Goal: Check status

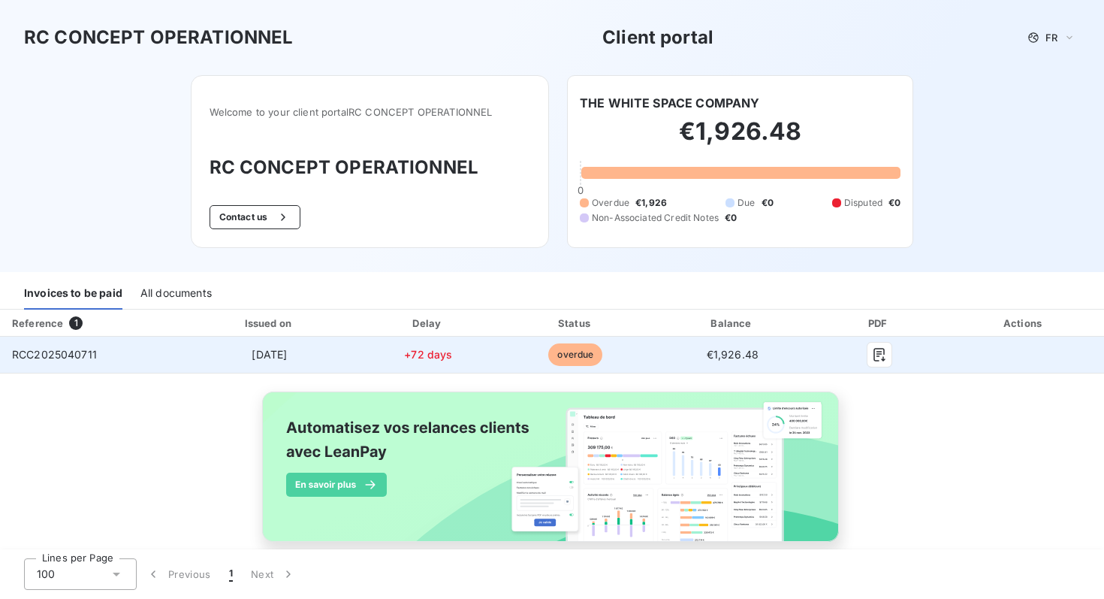
click at [275, 355] on span "[DATE]" at bounding box center [269, 354] width 35 height 13
click at [80, 348] on span "RCC2025040711" at bounding box center [54, 354] width 85 height 13
copy span "RCC2025040711"
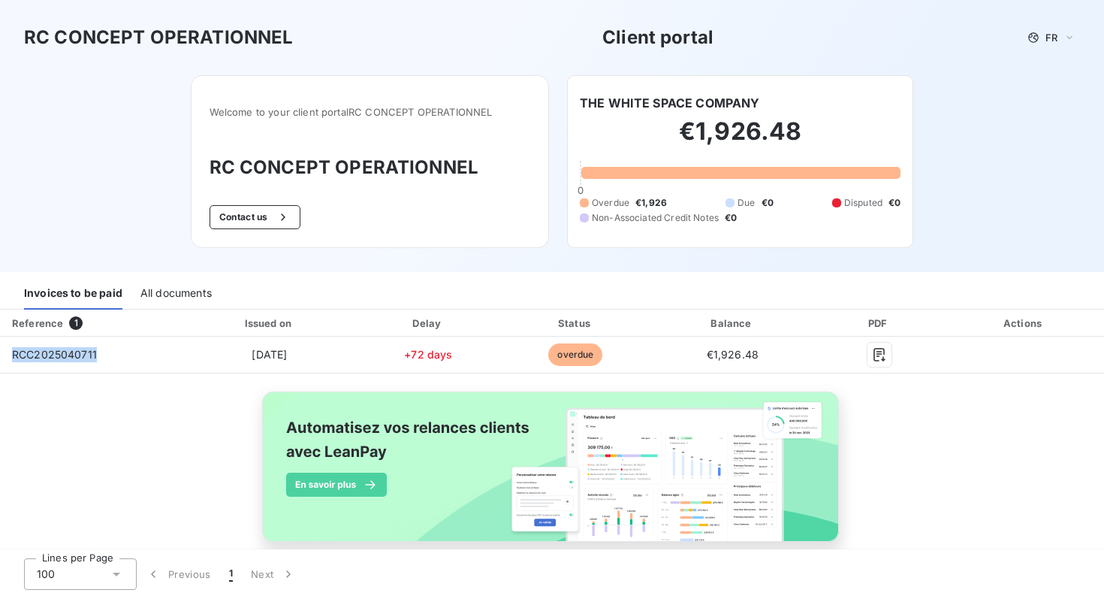
click at [180, 287] on div "All documents" at bounding box center [175, 294] width 71 height 32
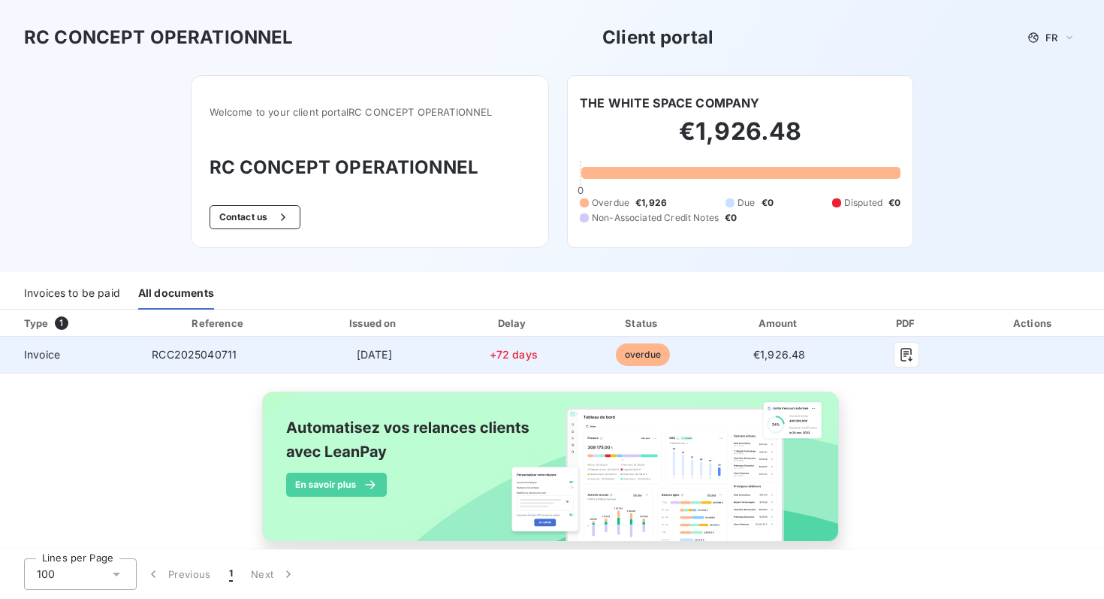
click at [54, 352] on span "Invoice" at bounding box center [70, 354] width 116 height 15
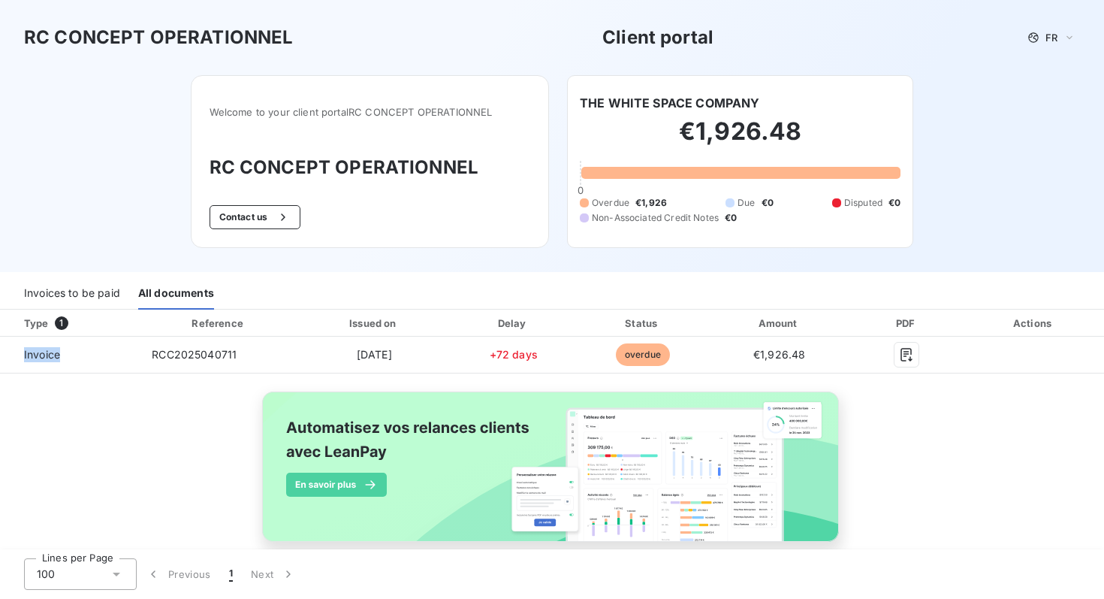
click at [83, 282] on div "Invoices to be paid" at bounding box center [72, 294] width 96 height 32
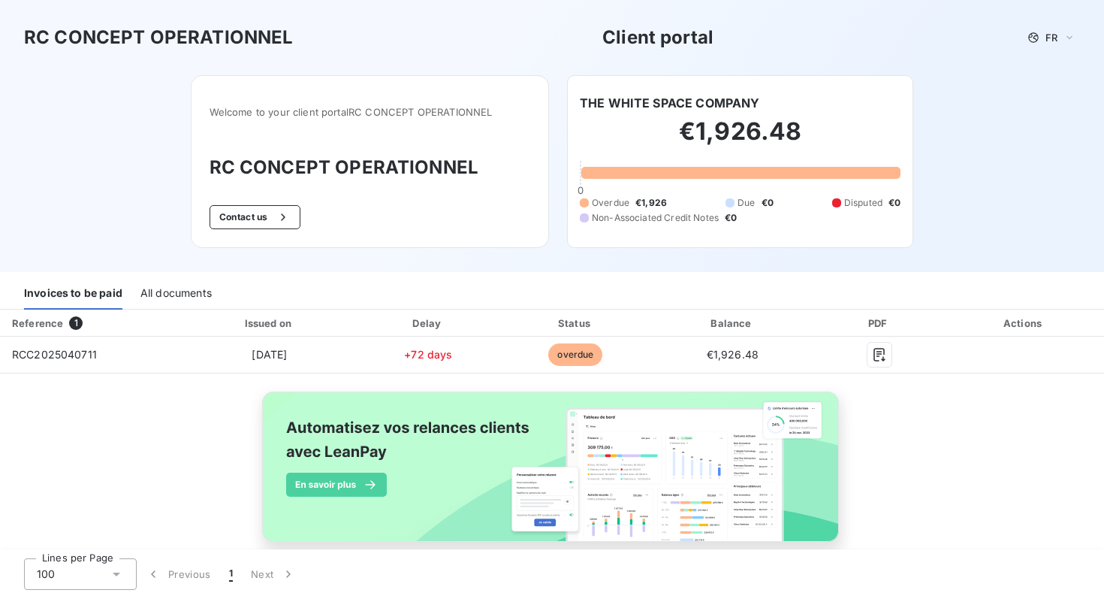
scroll to position [25, 0]
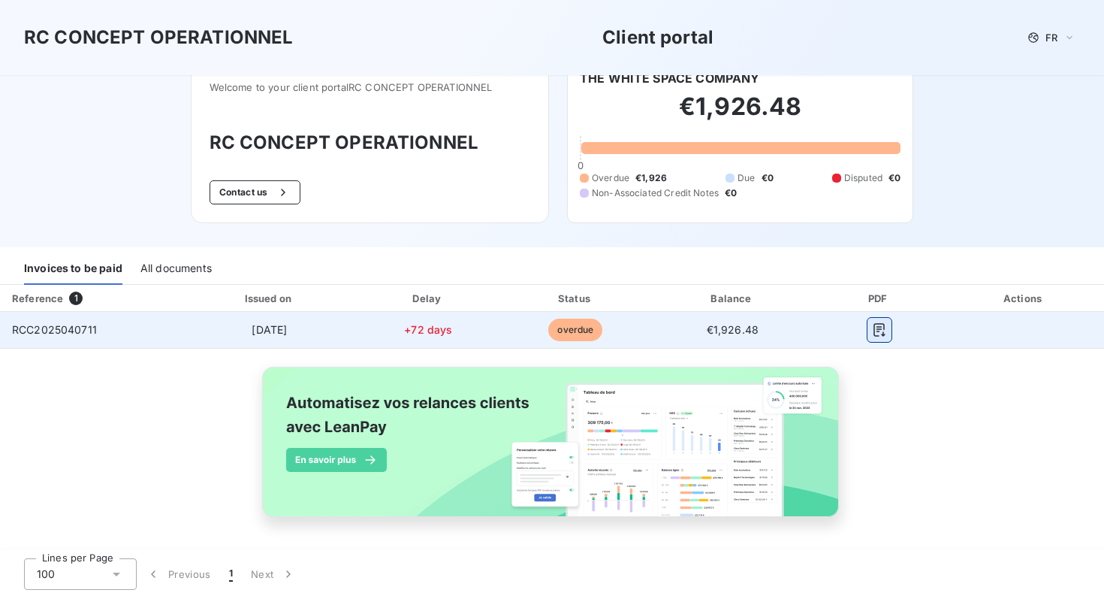
click at [877, 332] on icon "button" at bounding box center [879, 329] width 15 height 15
click at [739, 331] on span "€1,926.48" at bounding box center [733, 329] width 52 height 13
click at [568, 329] on span "overdue" at bounding box center [575, 329] width 54 height 23
click at [278, 331] on span "[DATE]" at bounding box center [269, 329] width 35 height 13
click at [80, 316] on td "RCC2025040711" at bounding box center [91, 330] width 183 height 36
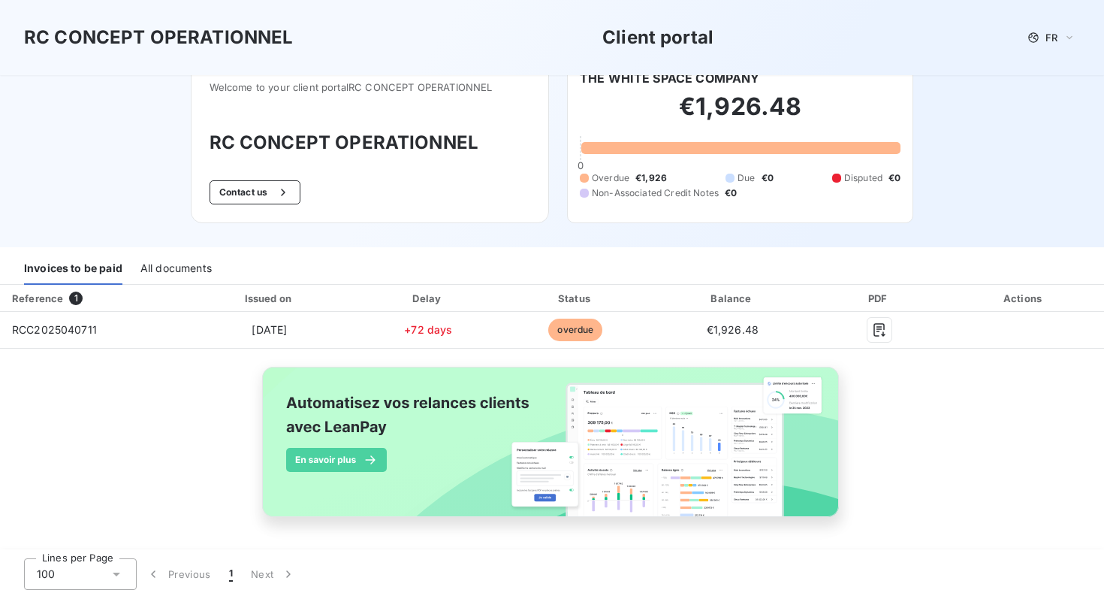
click at [261, 353] on div "Reference 1 Issued on Delay Status Balance PDF Actions RCC2025040711 [DATE] +72…" at bounding box center [552, 418] width 1104 height 267
click at [485, 349] on div "Reference 1 Issued on Delay Status Balance PDF Actions RCC2025040711 [DATE] +72…" at bounding box center [552, 418] width 1104 height 267
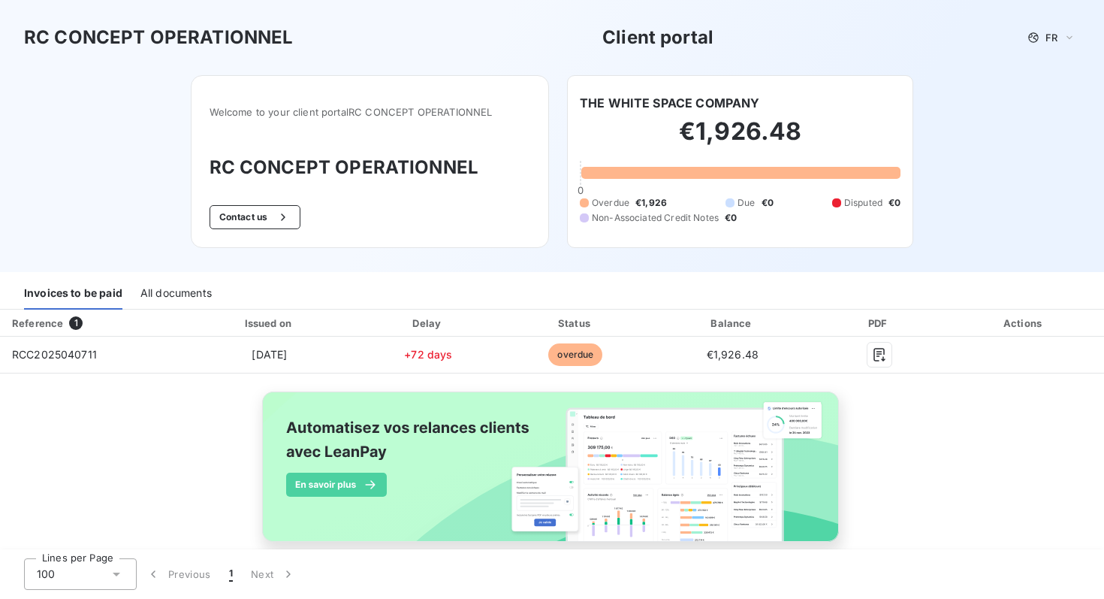
scroll to position [2, 0]
